Goal: Browse casually

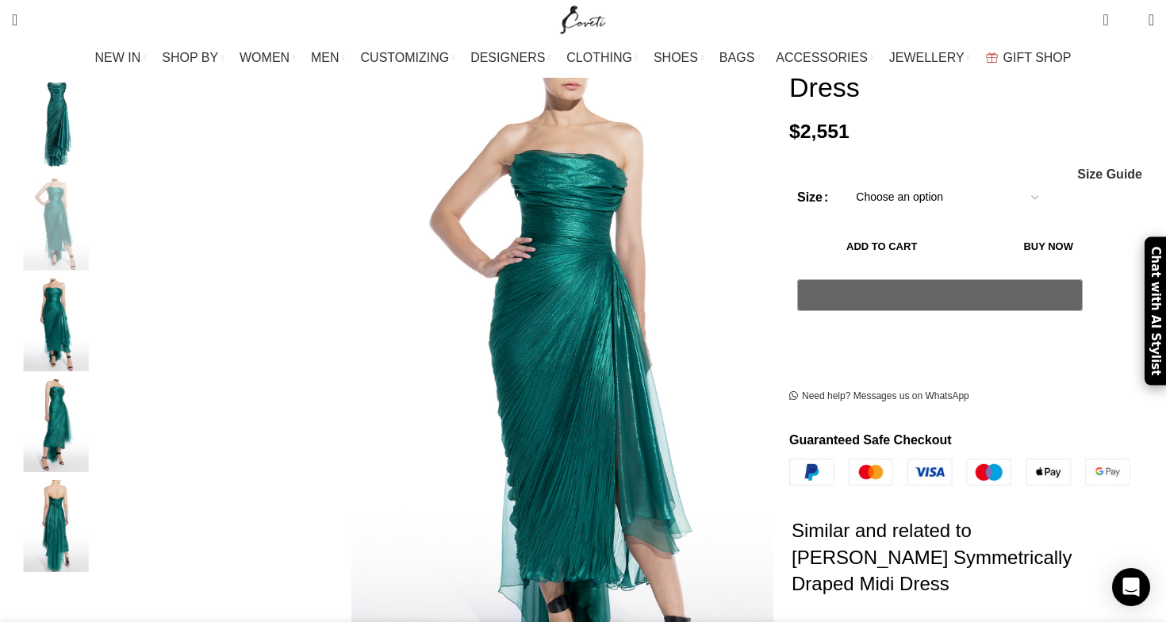
scroll to position [0, 1002]
